Goal: Find specific page/section: Find specific page/section

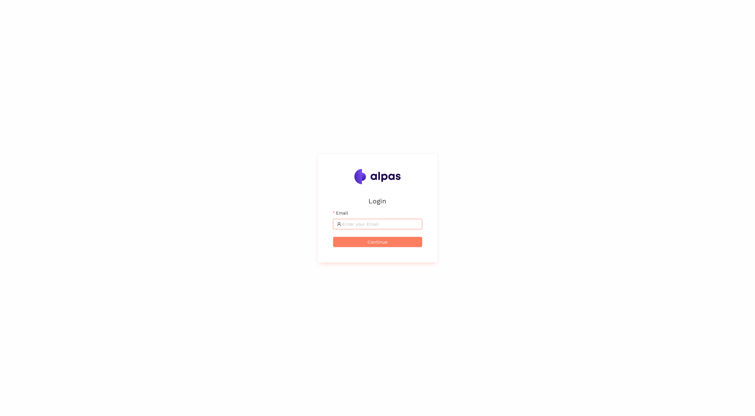
click at [375, 224] on input "Email" at bounding box center [381, 223] width 76 height 7
type input "[PERSON_NAME][EMAIL_ADDRESS][PERSON_NAME][PERSON_NAME][DOMAIN_NAME]"
click at [333, 237] on button "Continue" at bounding box center [377, 242] width 89 height 10
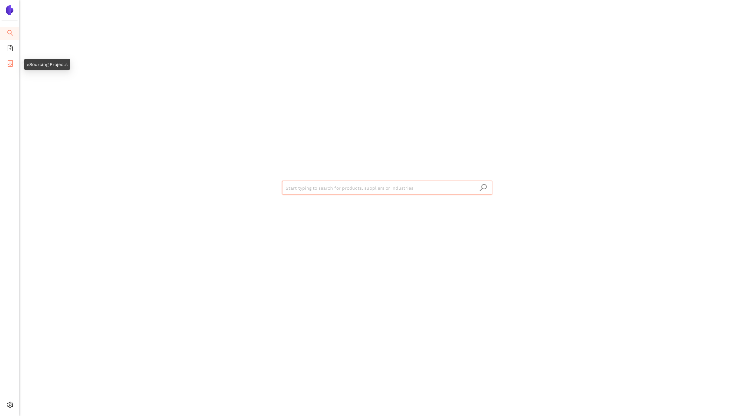
click at [11, 63] on icon "container" at bounding box center [10, 63] width 6 height 6
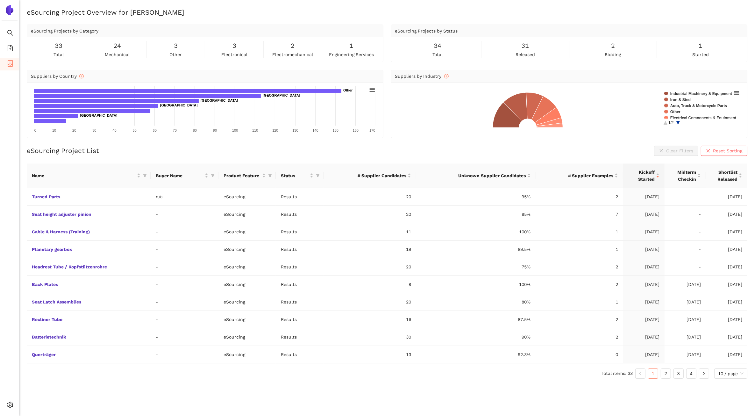
click at [58, 54] on span "total" at bounding box center [59, 54] width 10 height 7
click at [232, 47] on div "3 electronical" at bounding box center [234, 49] width 56 height 17
click at [169, 48] on div "3 other" at bounding box center [176, 49] width 56 height 17
click at [181, 48] on div "3 other" at bounding box center [176, 49] width 56 height 17
click at [134, 51] on div "24 mechanical" at bounding box center [117, 49] width 56 height 17
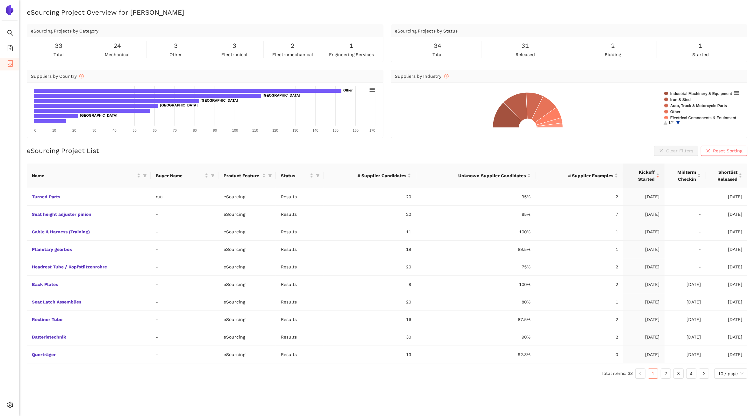
click at [111, 53] on span "mechanical" at bounding box center [117, 54] width 25 height 7
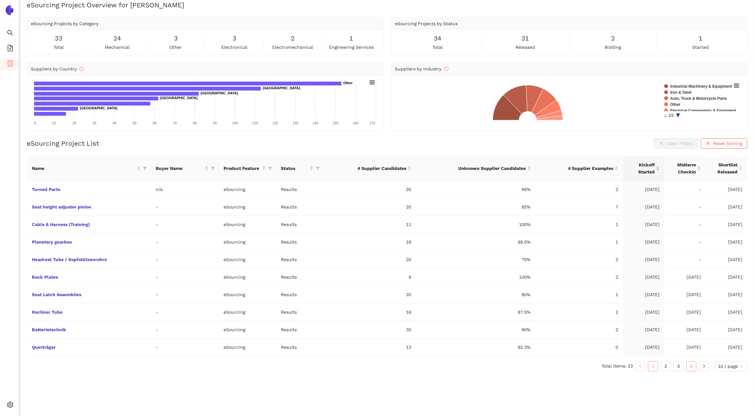
click at [691, 368] on link "4" at bounding box center [692, 366] width 10 height 10
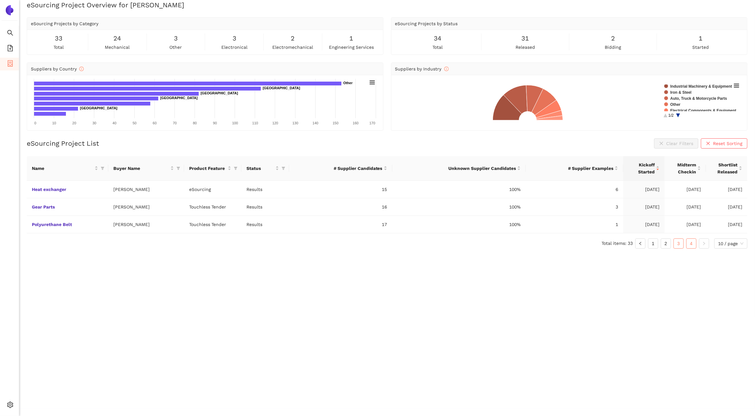
click at [679, 241] on link "3" at bounding box center [679, 244] width 10 height 10
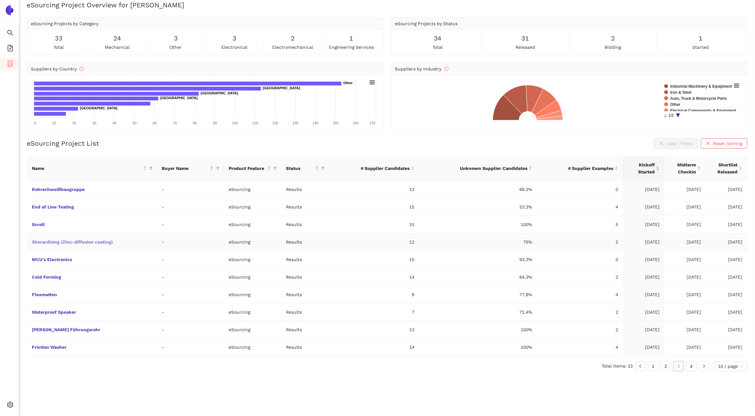
click at [0, 0] on link "Sherardizing (Zinc-diffusion coating)" at bounding box center [0, 0] width 0 height 0
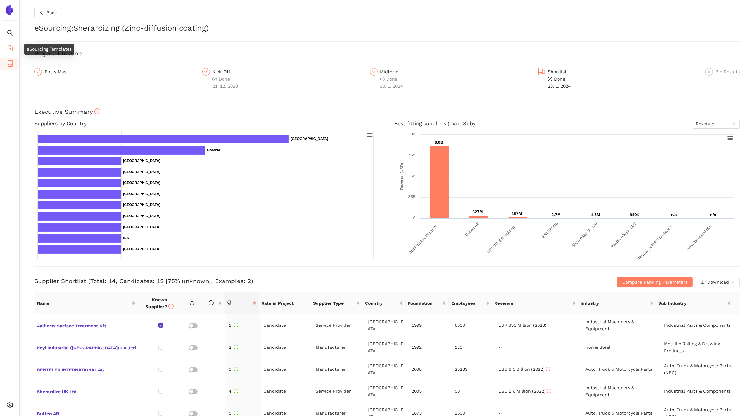
click at [8, 49] on icon "file-add" at bounding box center [10, 48] width 6 height 6
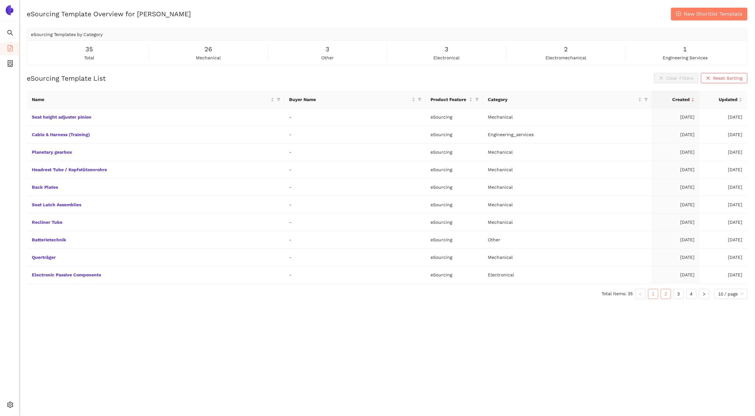
click at [664, 297] on link "2" at bounding box center [666, 294] width 10 height 10
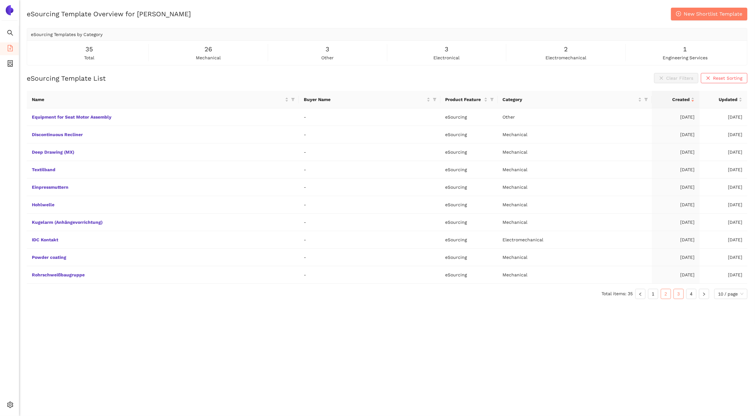
click at [678, 298] on link "3" at bounding box center [679, 294] width 10 height 10
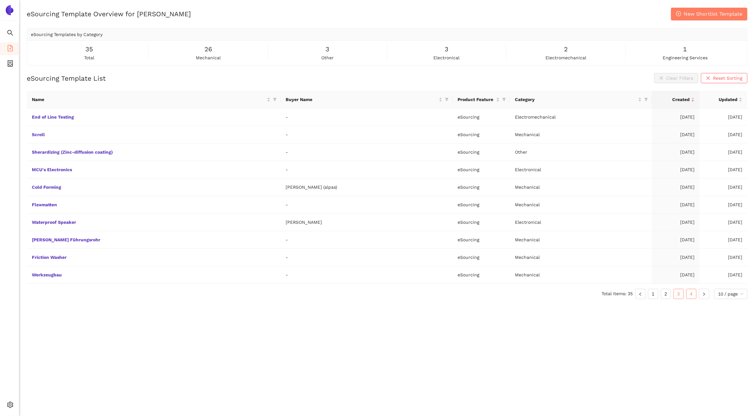
click at [687, 298] on link "4" at bounding box center [692, 294] width 10 height 10
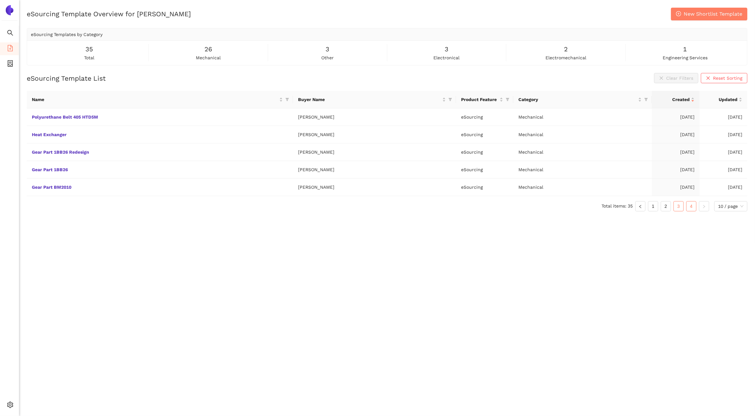
click at [679, 209] on link "3" at bounding box center [679, 206] width 10 height 10
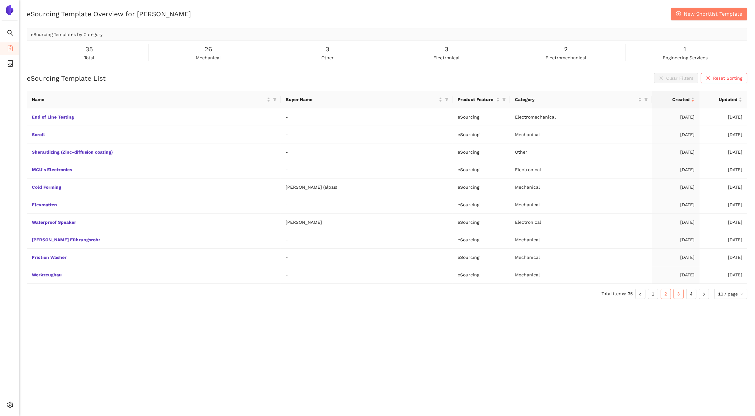
click at [666, 294] on link "2" at bounding box center [666, 294] width 10 height 10
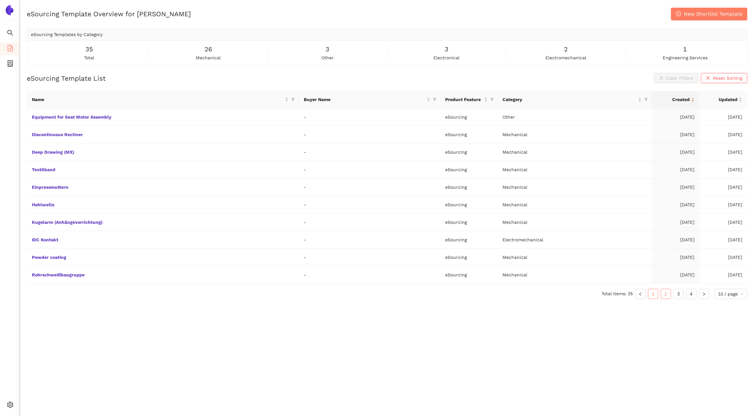
click at [654, 296] on link "1" at bounding box center [653, 294] width 10 height 10
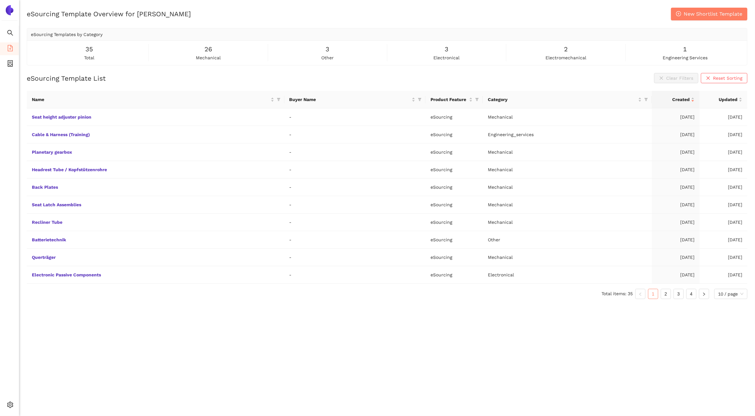
click at [469, 337] on div "eSourcing Template Overview for Brose New Shortlist Template eSourcing Template…" at bounding box center [387, 216] width 736 height 416
